Goal: Task Accomplishment & Management: Manage account settings

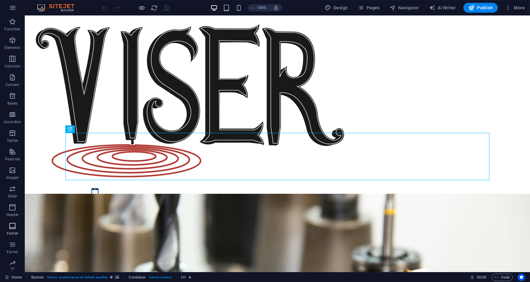
scroll to position [22, 0]
click at [12, 244] on icon "button" at bounding box center [12, 241] width 7 height 7
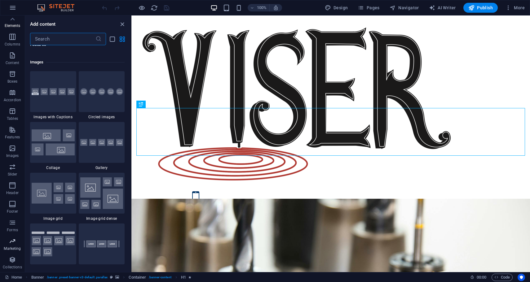
scroll to position [5044, 0]
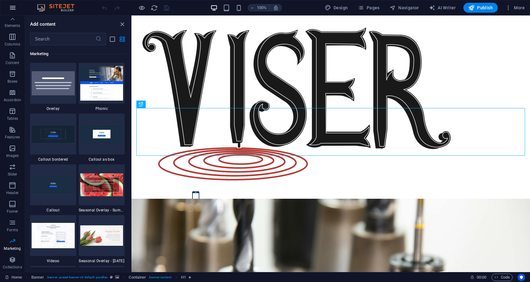
click at [12, 6] on icon "button" at bounding box center [12, 7] width 7 height 7
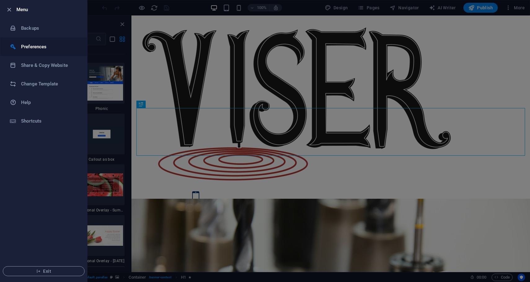
click at [29, 46] on h6 "Preferences" at bounding box center [49, 46] width 57 height 7
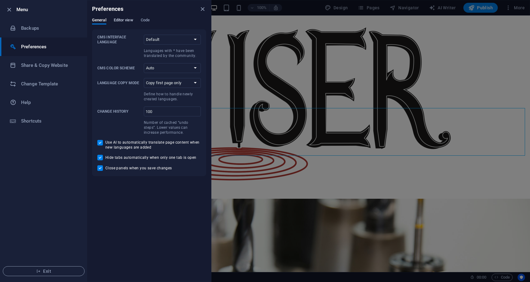
click at [125, 20] on span "Editor view" at bounding box center [124, 20] width 20 height 9
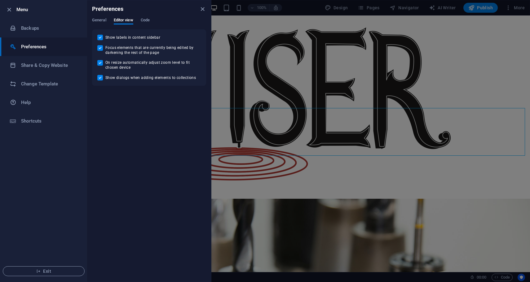
click at [149, 17] on div "Preferences" at bounding box center [149, 8] width 124 height 17
click at [203, 10] on icon "close" at bounding box center [202, 9] width 7 height 7
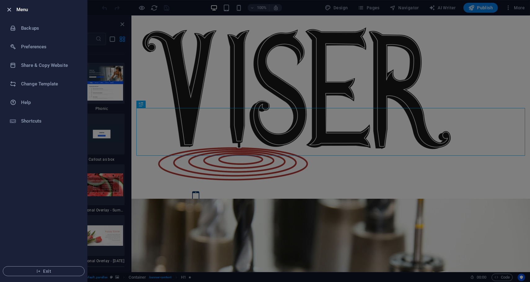
click at [7, 12] on icon "button" at bounding box center [9, 9] width 7 height 7
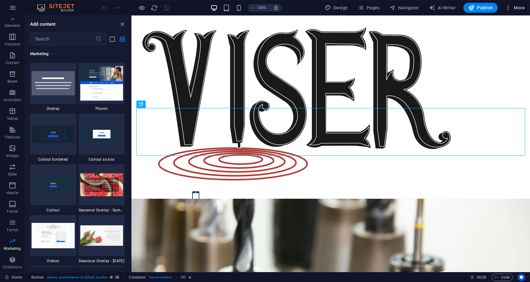
click at [523, 9] on span "More" at bounding box center [515, 8] width 20 height 6
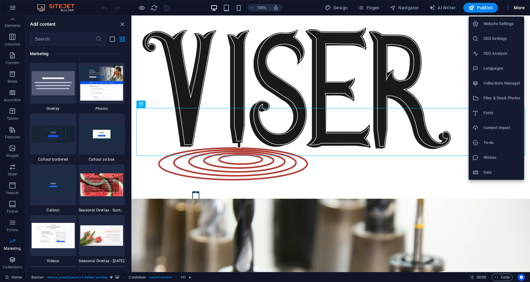
click at [501, 40] on h6 "SEO Settings" at bounding box center [501, 38] width 37 height 7
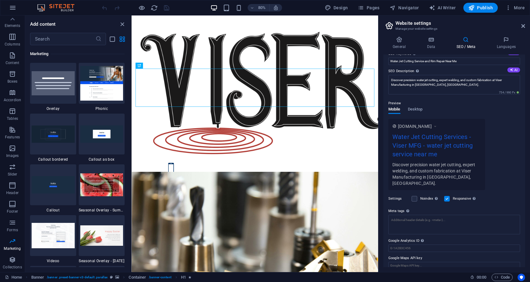
scroll to position [45, 0]
click at [416, 109] on span "Desktop" at bounding box center [415, 109] width 15 height 9
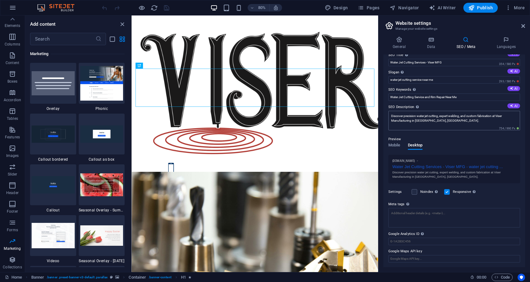
scroll to position [0, 0]
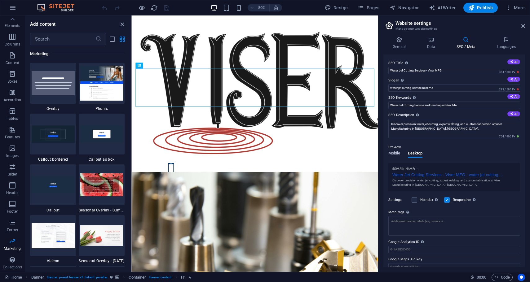
click at [396, 155] on span "Mobile" at bounding box center [394, 154] width 12 height 9
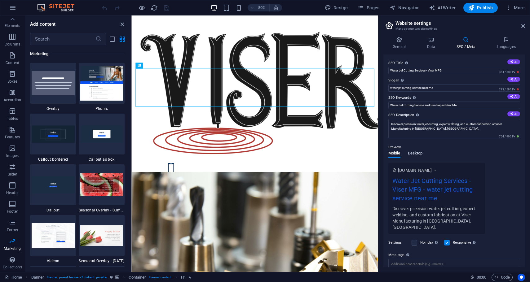
click at [416, 155] on span "Desktop" at bounding box center [415, 154] width 15 height 9
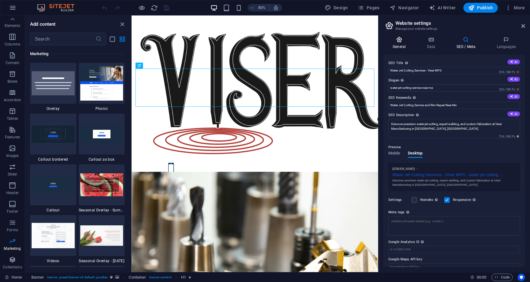
click at [397, 46] on h4 "General" at bounding box center [400, 43] width 34 height 13
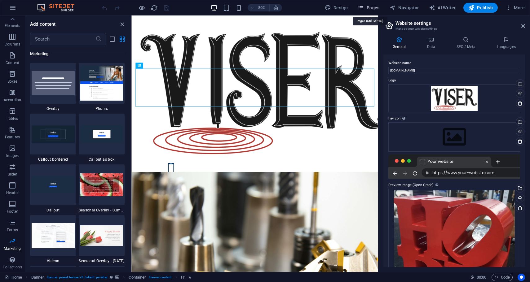
click at [371, 10] on span "Pages" at bounding box center [368, 8] width 22 height 6
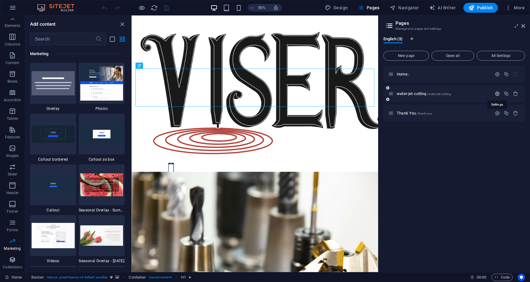
click at [496, 94] on icon "button" at bounding box center [496, 93] width 5 height 5
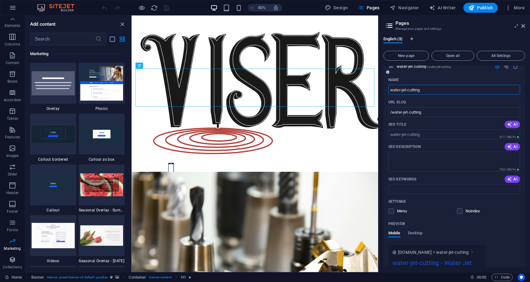
scroll to position [30, 0]
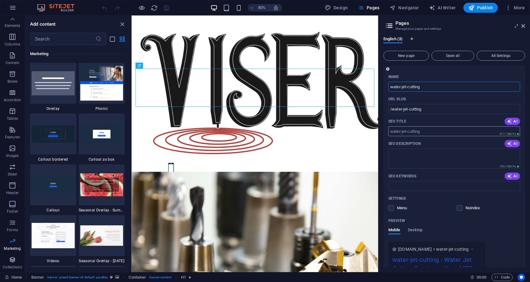
click at [434, 133] on input "SEO Title" at bounding box center [454, 131] width 132 height 10
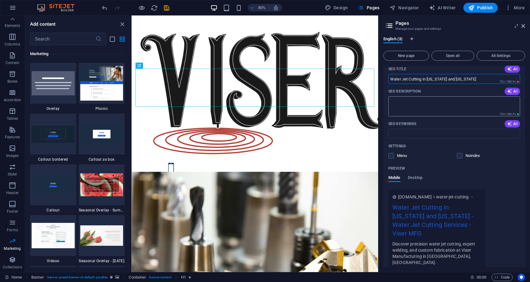
scroll to position [83, 0]
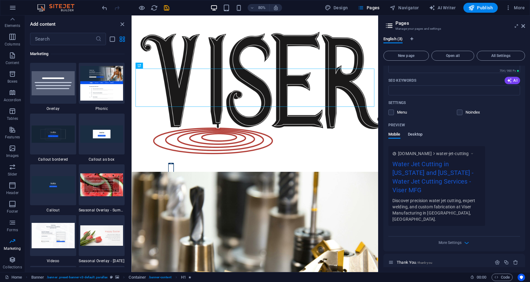
type input "Water Jet Cutting in [US_STATE] and [US_STATE]"
click at [415, 136] on span "Desktop" at bounding box center [415, 135] width 15 height 9
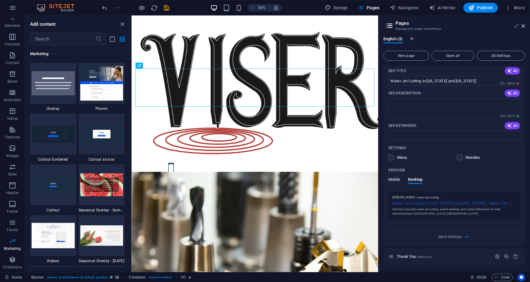
click at [398, 181] on span "Mobile" at bounding box center [394, 180] width 12 height 9
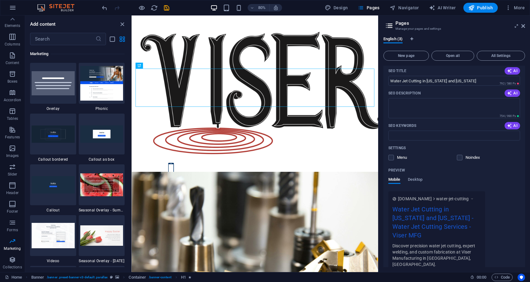
scroll to position [126, 0]
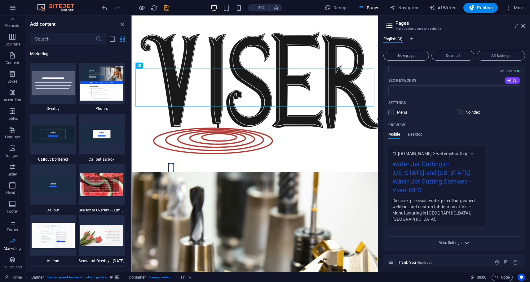
click at [440, 241] on span "More Settings" at bounding box center [449, 243] width 23 height 4
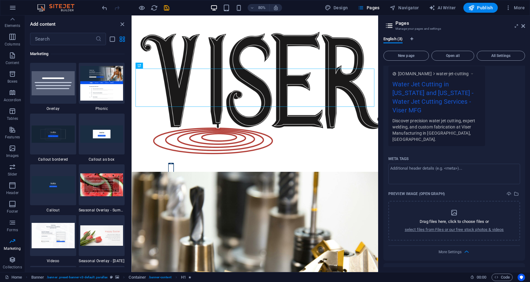
scroll to position [215, 0]
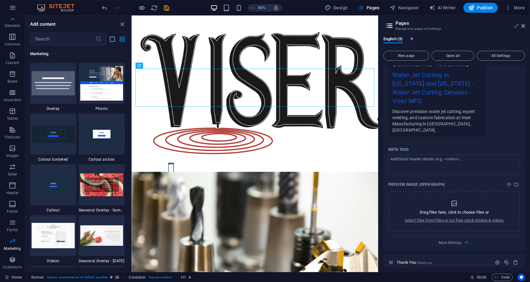
click at [165, 3] on div at bounding box center [135, 8] width 69 height 10
click at [165, 9] on icon "save" at bounding box center [166, 7] width 7 height 7
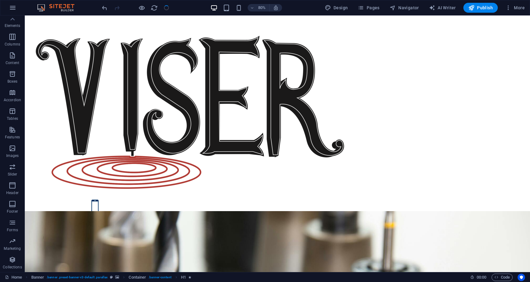
select select
checkbox input "false"
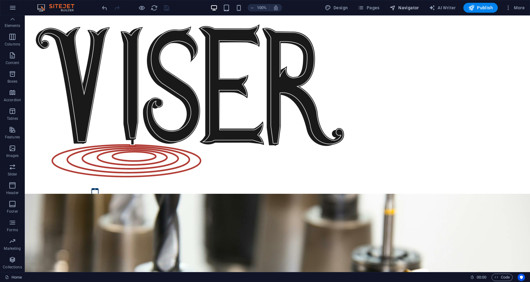
click at [410, 10] on span "Navigator" at bounding box center [403, 8] width 29 height 6
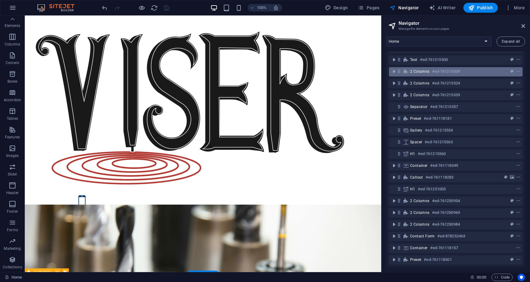
scroll to position [0, 0]
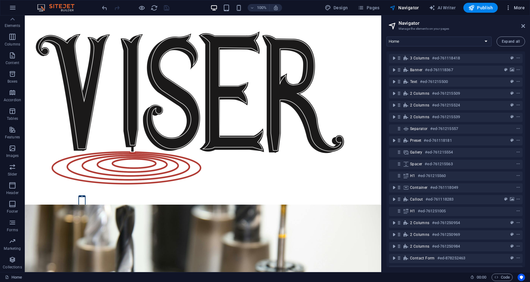
click at [512, 7] on span "More" at bounding box center [515, 8] width 20 height 6
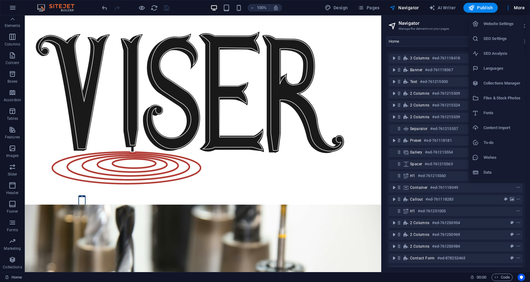
click at [488, 99] on h6 "Files & Stock Photos" at bounding box center [501, 97] width 37 height 7
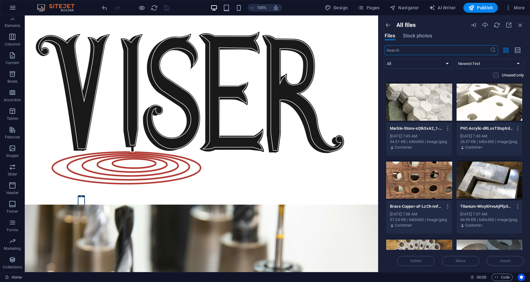
scroll to position [23, 0]
click at [514, 7] on span "More" at bounding box center [515, 8] width 20 height 6
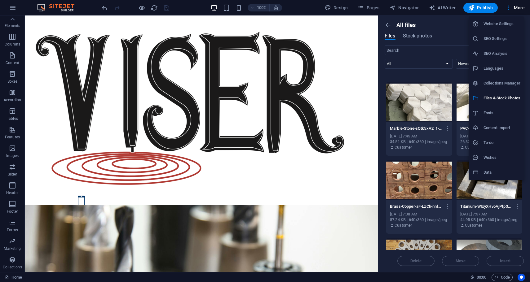
click at [506, 21] on h6 "Website Settings" at bounding box center [501, 23] width 37 height 7
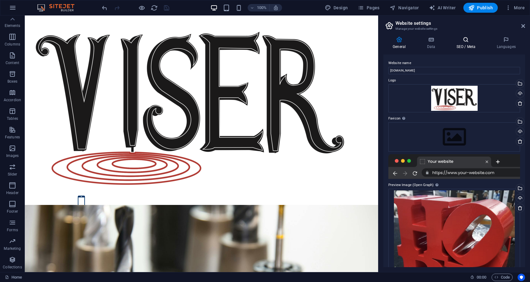
click at [471, 43] on h4 "SEO / Meta" at bounding box center [467, 43] width 40 height 13
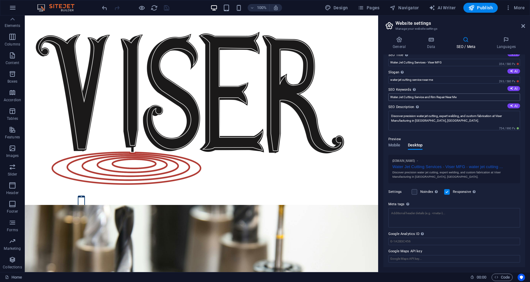
scroll to position [0, 0]
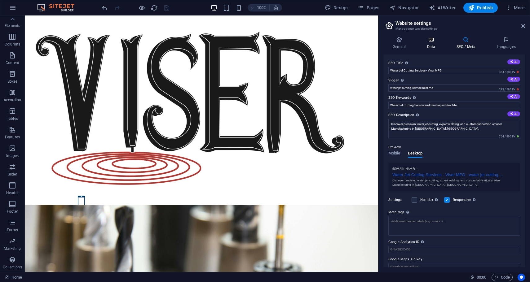
click at [433, 41] on icon at bounding box center [430, 40] width 27 height 6
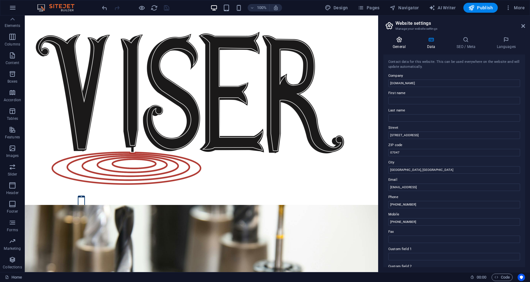
click at [403, 41] on icon at bounding box center [399, 40] width 32 height 6
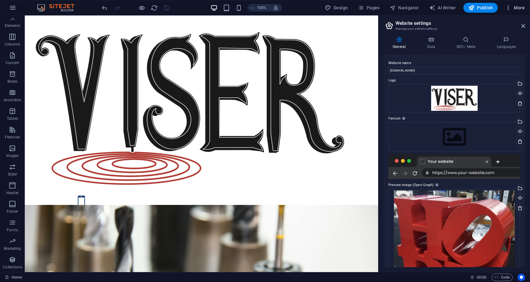
click at [514, 6] on span "More" at bounding box center [515, 8] width 20 height 6
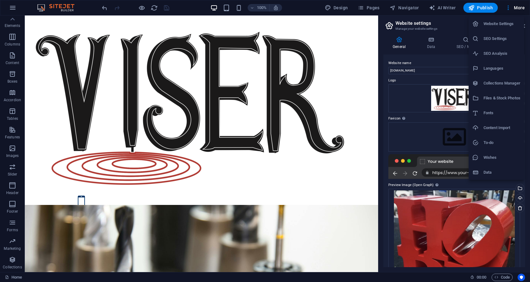
click at [487, 40] on h6 "SEO Settings" at bounding box center [501, 38] width 37 height 7
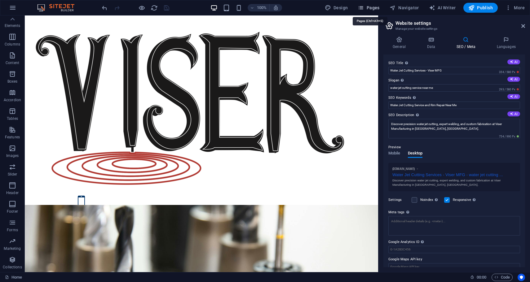
click at [373, 8] on span "Pages" at bounding box center [368, 8] width 22 height 6
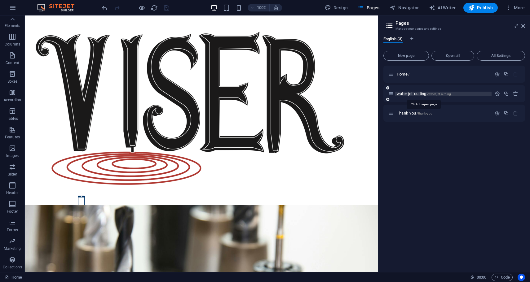
click at [411, 94] on span "water-jet-cutting /water-jet-cutting" at bounding box center [423, 93] width 54 height 5
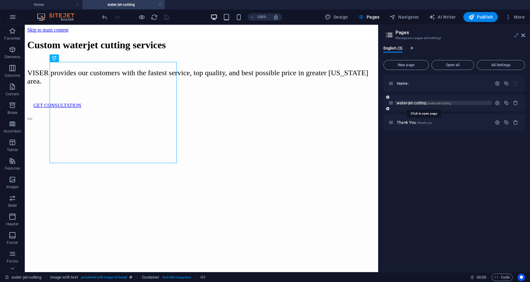
click at [412, 103] on span "water-jet-cutting /water-jet-cutting" at bounding box center [423, 103] width 54 height 5
click at [495, 102] on icon "button" at bounding box center [496, 102] width 5 height 5
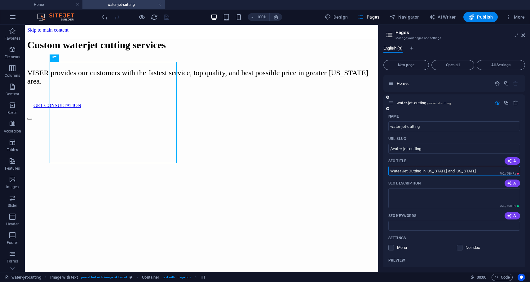
drag, startPoint x: 422, startPoint y: 171, endPoint x: 383, endPoint y: 171, distance: 39.0
click at [383, 171] on div "Name water-jet-cutting ​ URL SLUG /water-jet-cutting ​ SEO Title AI Water Jet C…" at bounding box center [454, 248] width 142 height 275
click at [405, 128] on input "water-jet-cutting" at bounding box center [454, 126] width 132 height 10
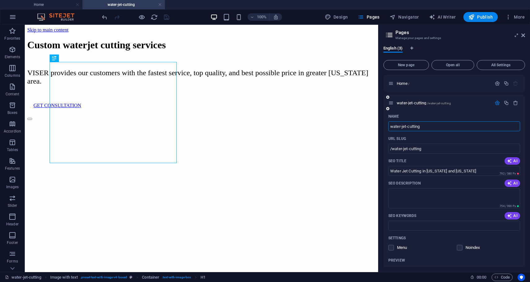
paste input "Water Jet Cutting"
type input "Water Jet Cutting"
click at [164, 16] on icon "save" at bounding box center [166, 17] width 7 height 7
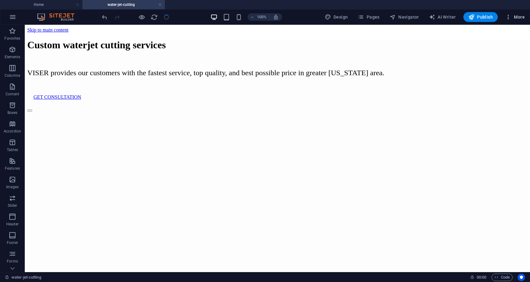
click at [511, 17] on icon "button" at bounding box center [508, 17] width 6 height 6
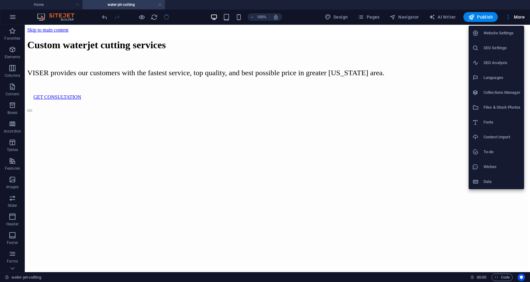
click at [496, 49] on h6 "SEO Settings" at bounding box center [501, 47] width 37 height 7
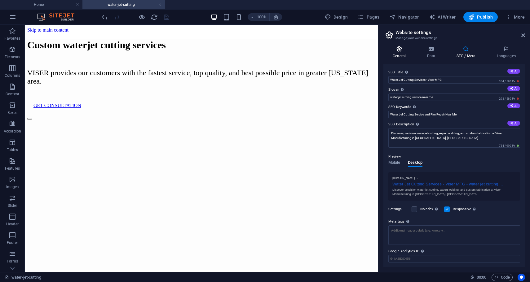
click at [400, 52] on h4 "General" at bounding box center [400, 52] width 34 height 13
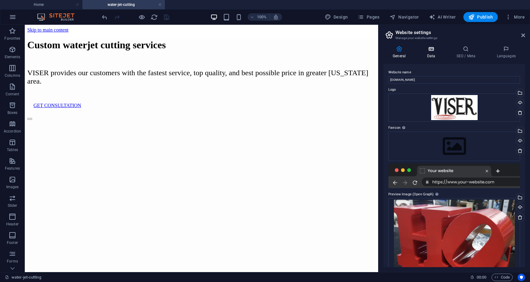
click at [428, 52] on h4 "Data" at bounding box center [431, 52] width 29 height 13
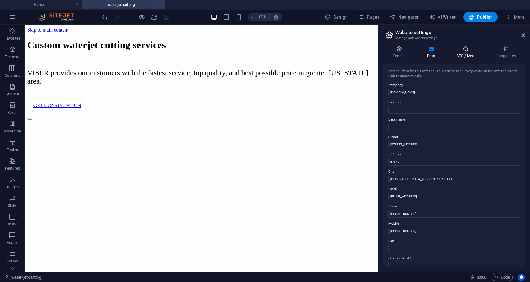
click at [469, 50] on icon at bounding box center [466, 49] width 38 height 6
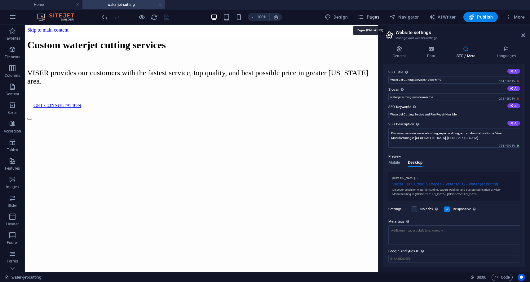
click at [370, 19] on span "Pages" at bounding box center [368, 17] width 22 height 6
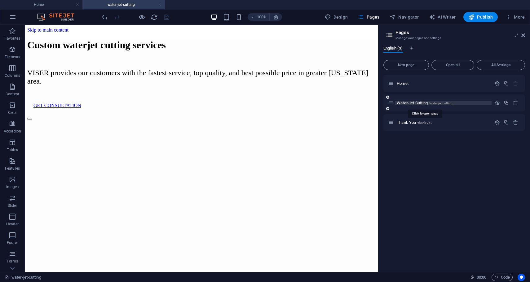
click at [410, 105] on span "Water Jet Cutting /water-jet-cutting" at bounding box center [424, 103] width 56 height 5
click at [513, 18] on span "More" at bounding box center [515, 17] width 20 height 6
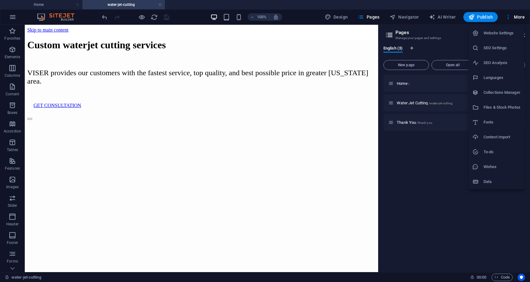
click at [498, 64] on h6 "SEO Analysis" at bounding box center [501, 62] width 37 height 7
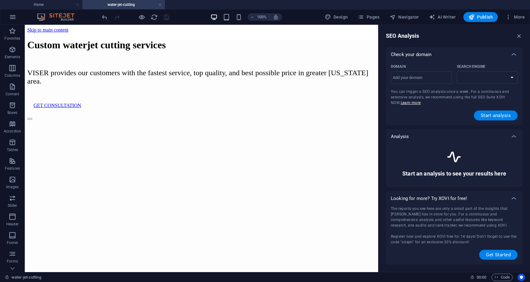
select select "[DOMAIN_NAME]"
click at [520, 35] on icon "button" at bounding box center [518, 36] width 7 height 7
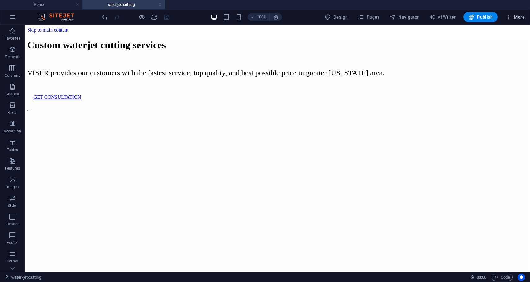
click at [515, 17] on span "More" at bounding box center [515, 17] width 20 height 6
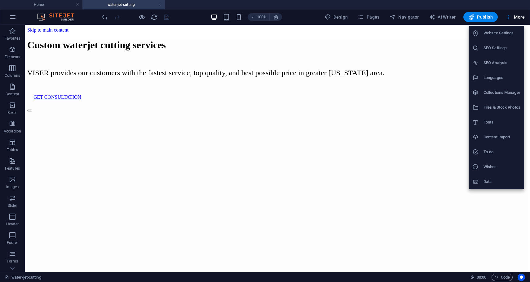
click at [295, 17] on div at bounding box center [265, 141] width 530 height 282
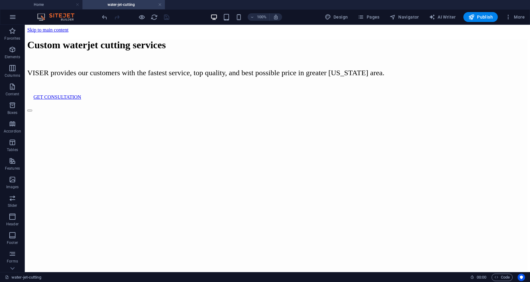
click at [141, 3] on h4 "water-jet-cutting" at bounding box center [123, 4] width 82 height 7
click at [160, 5] on link at bounding box center [160, 5] width 4 height 6
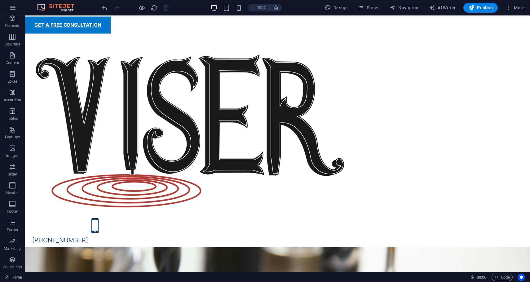
scroll to position [23, 0]
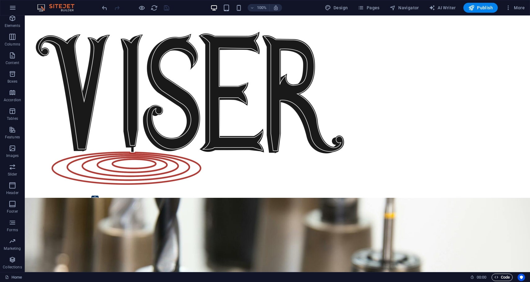
click at [501, 276] on span "Code" at bounding box center [501, 277] width 15 height 7
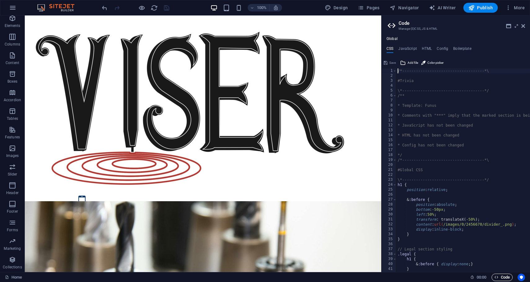
scroll to position [16, 0]
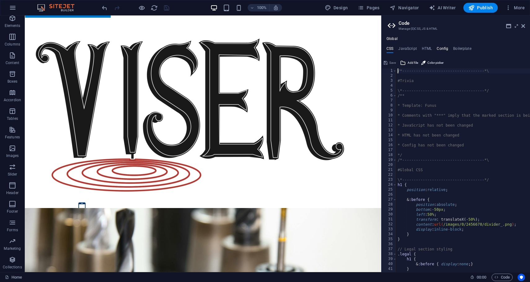
click at [441, 46] on h4 "Config" at bounding box center [441, 49] width 11 height 7
type textarea "$color-background: #ffffff;"
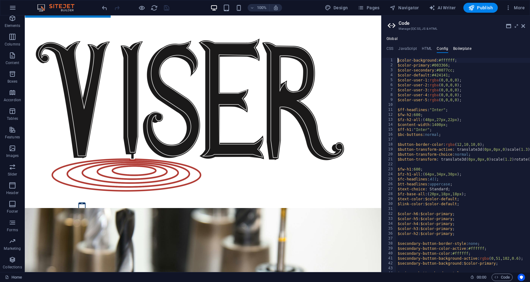
click at [459, 50] on h4 "Boilerplate" at bounding box center [462, 49] width 18 height 7
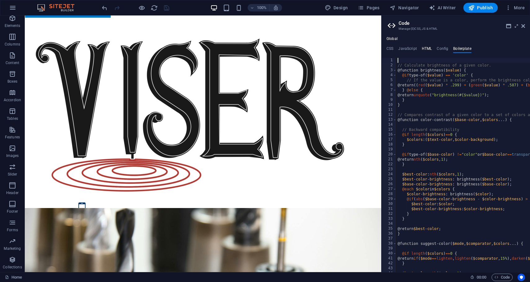
click at [426, 50] on h4 "HTML" at bounding box center [426, 49] width 10 height 7
type textarea "<!-- Google tag (gtag.js) -->"
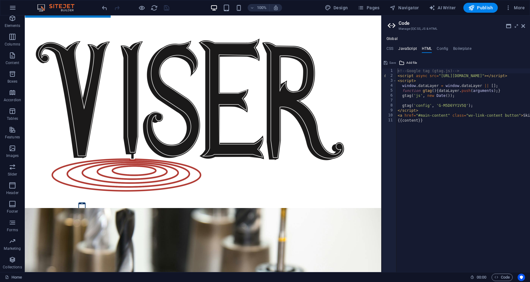
click at [405, 50] on h4 "JavaScript" at bounding box center [407, 49] width 18 height 7
type textarea "/* JS for preset "Menu V2" */"
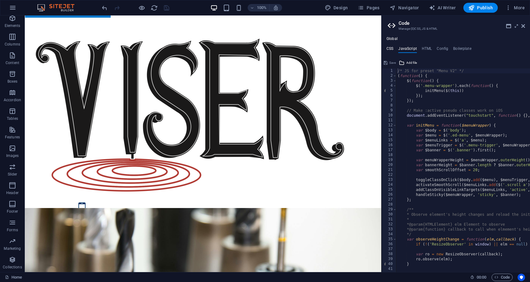
click at [388, 48] on h4 "CSS" at bounding box center [389, 49] width 7 height 7
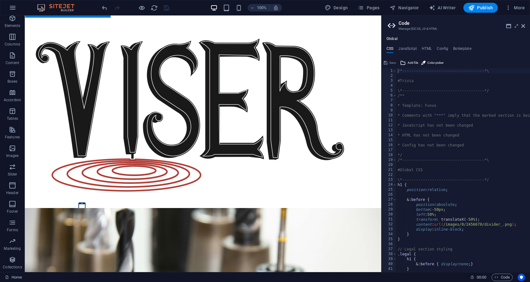
click at [408, 23] on h2 "Code" at bounding box center [461, 23] width 126 height 6
click at [510, 27] on icon at bounding box center [508, 26] width 5 height 5
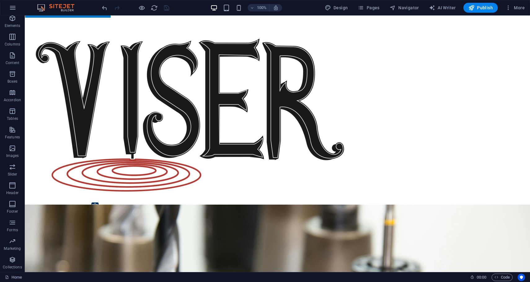
scroll to position [23, 0]
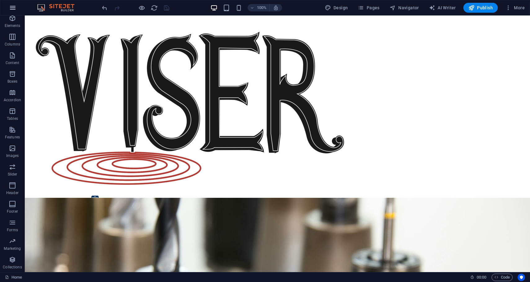
click at [13, 6] on icon "button" at bounding box center [12, 7] width 7 height 7
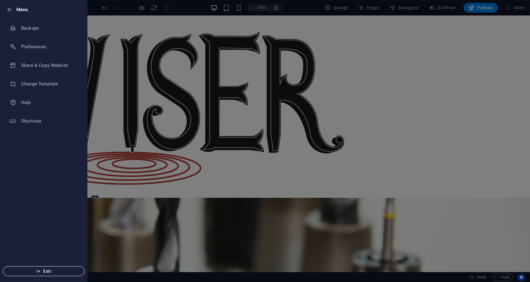
click at [44, 271] on span "Exit" at bounding box center [43, 271] width 71 height 5
click at [483, 2] on div at bounding box center [265, 141] width 530 height 282
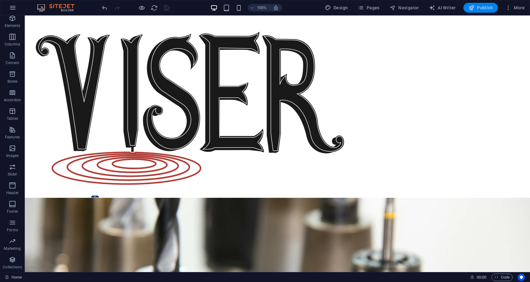
click at [478, 9] on span "Publish" at bounding box center [480, 8] width 24 height 6
